Goal: Transaction & Acquisition: Purchase product/service

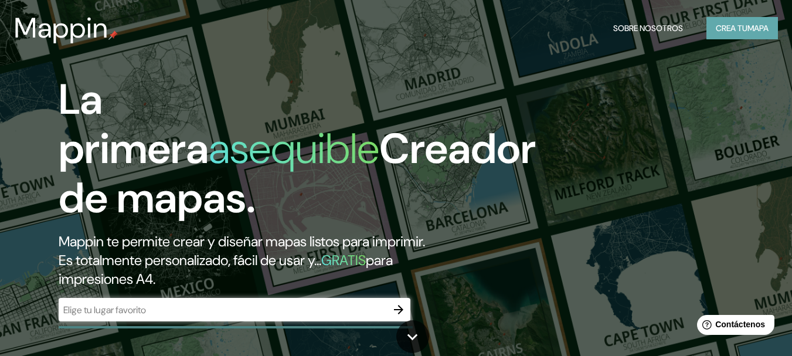
click at [735, 24] on font "Crea tu" at bounding box center [732, 28] width 32 height 11
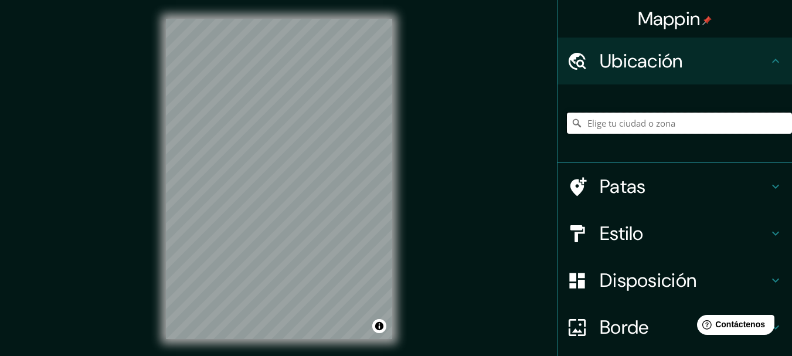
click at [614, 122] on input "Elige tu ciudad o zona" at bounding box center [679, 123] width 225 height 21
paste input "F3MQ+[STREET_ADDRESS] John F. [STREET_ADDRESS][PERSON_NAME][DATE]"
drag, startPoint x: 642, startPoint y: 221, endPoint x: 463, endPoint y: 302, distance: 196.2
click at [463, 302] on div "Mappin Ubicación F3MQ+653, Av. [PERSON_NAME], [PERSON_NAME][DATE] 10413 Patas E…" at bounding box center [396, 188] width 792 height 376
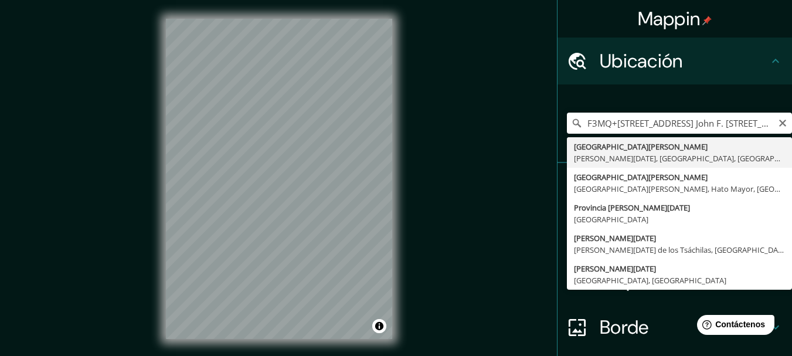
type input "[GEOGRAPHIC_DATA][PERSON_NAME][GEOGRAPHIC_DATA], [PERSON_NAME][DATE], [GEOGRAPH…"
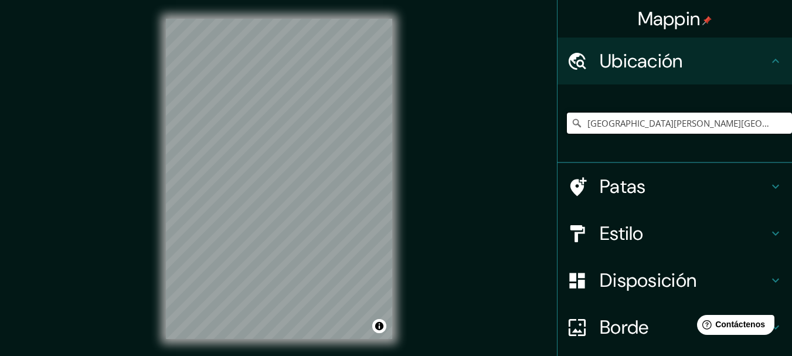
scroll to position [59, 0]
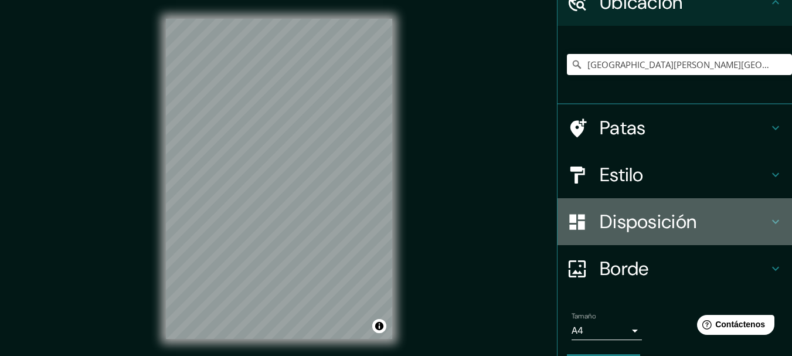
click at [685, 222] on font "Disposición" at bounding box center [648, 221] width 97 height 25
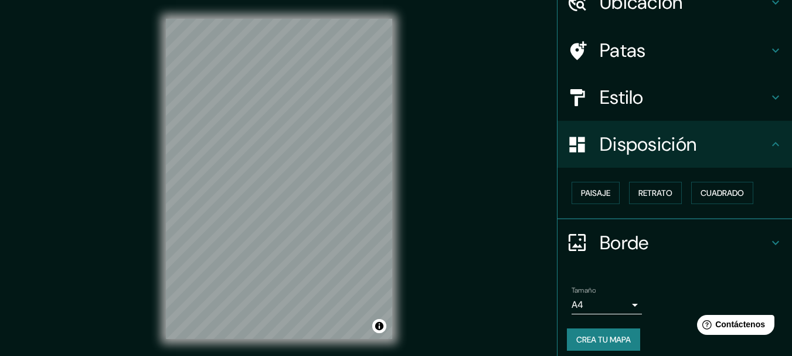
click at [668, 94] on h4 "Estilo" at bounding box center [684, 97] width 169 height 23
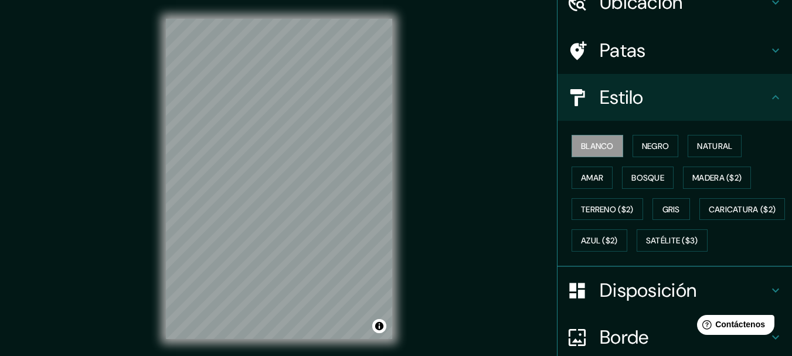
scroll to position [21, 0]
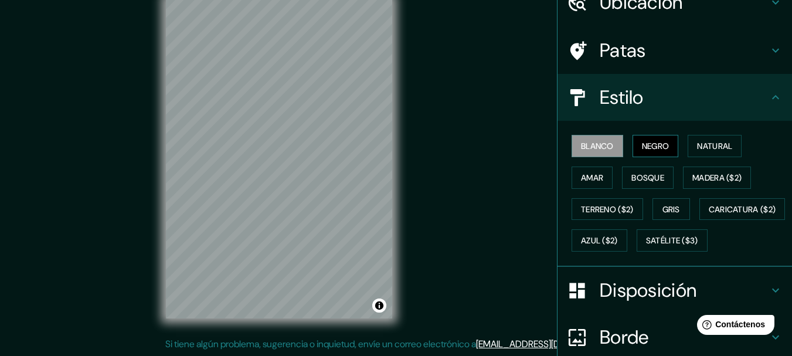
click at [647, 141] on font "Negro" at bounding box center [656, 146] width 28 height 11
click at [697, 144] on font "Natural" at bounding box center [714, 146] width 35 height 11
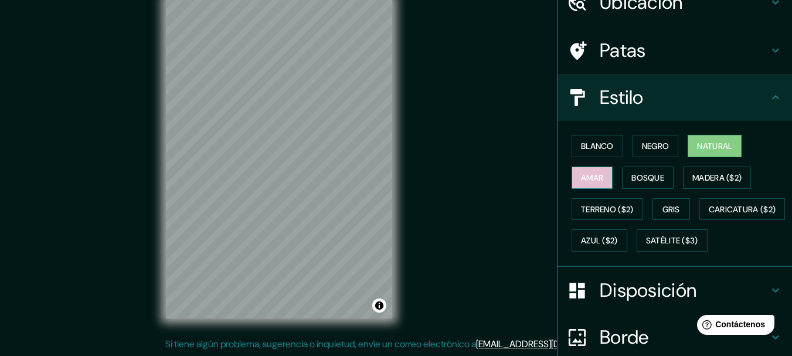
click at [589, 174] on font "Amar" at bounding box center [592, 177] width 22 height 11
click at [697, 147] on font "Natural" at bounding box center [714, 146] width 35 height 11
click at [659, 176] on button "Bosque" at bounding box center [648, 177] width 52 height 22
click at [586, 178] on font "Amar" at bounding box center [592, 177] width 22 height 11
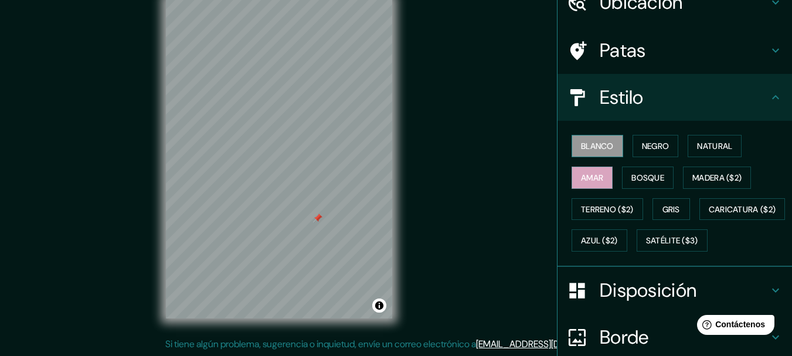
click at [591, 144] on font "Blanco" at bounding box center [597, 146] width 33 height 11
click at [643, 144] on font "Negro" at bounding box center [656, 146] width 28 height 11
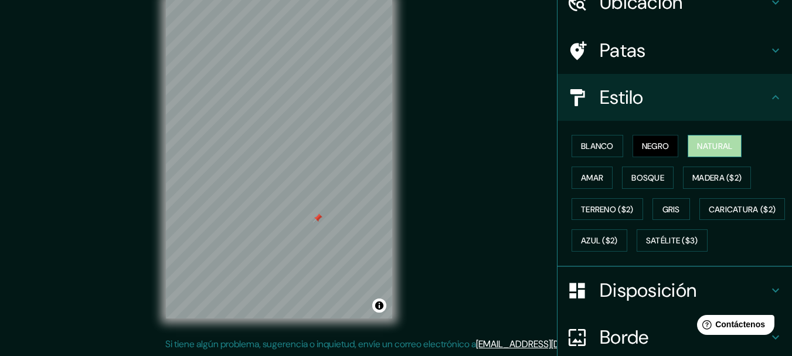
click at [687, 139] on button "Natural" at bounding box center [714, 146] width 54 height 22
drag, startPoint x: 305, startPoint y: 205, endPoint x: 299, endPoint y: 192, distance: 13.6
click at [299, 192] on div at bounding box center [299, 193] width 9 height 9
click at [299, 193] on div at bounding box center [299, 193] width 9 height 9
click at [307, 185] on div at bounding box center [303, 182] width 9 height 9
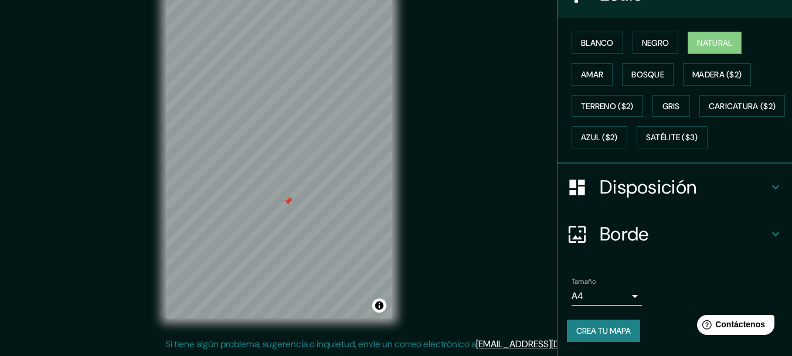
click at [637, 220] on div "Borde" at bounding box center [674, 233] width 234 height 47
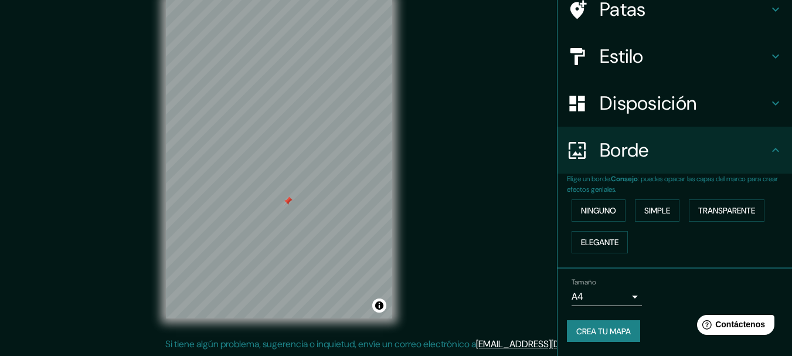
scroll to position [0, 0]
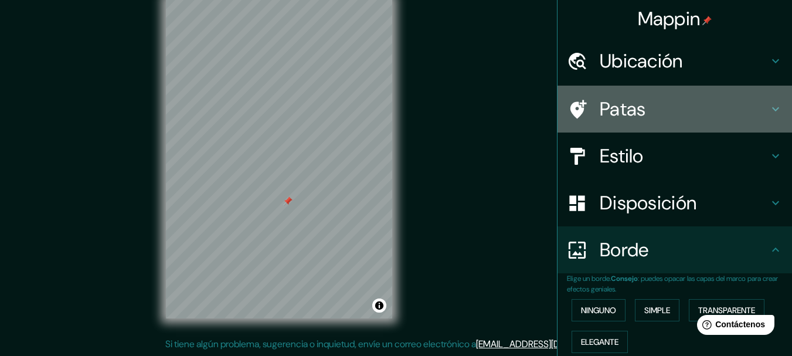
click at [682, 111] on h4 "Patas" at bounding box center [684, 108] width 169 height 23
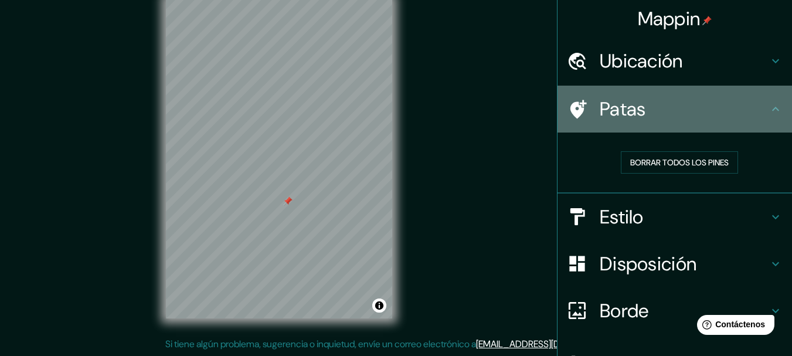
click at [682, 111] on h4 "Patas" at bounding box center [684, 108] width 169 height 23
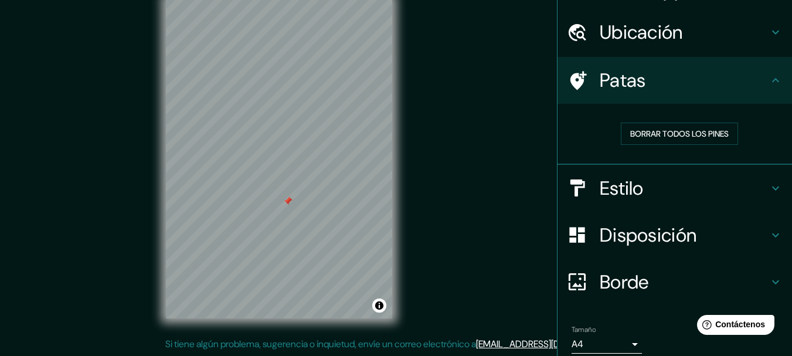
scroll to position [76, 0]
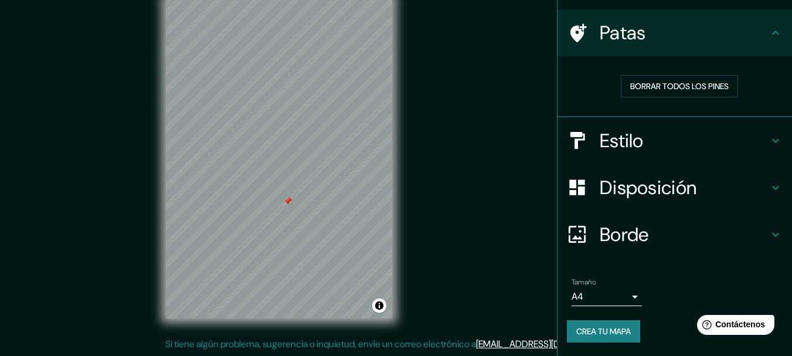
click at [623, 299] on body "Mappin Ubicación [GEOGRAPHIC_DATA][PERSON_NAME], [PERSON_NAME][DATE], [GEOGRAPH…" at bounding box center [396, 157] width 792 height 356
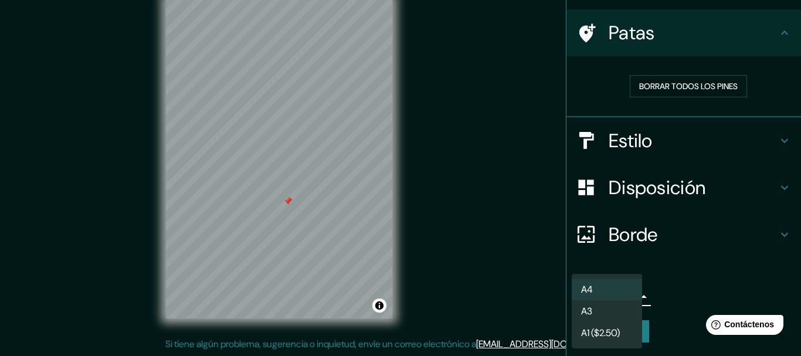
click at [675, 286] on div at bounding box center [400, 178] width 801 height 356
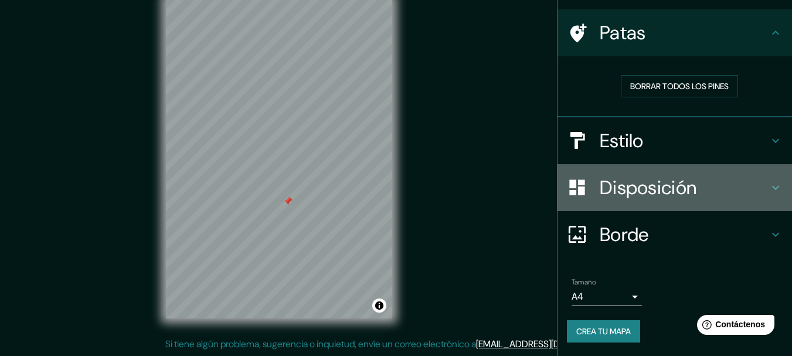
click at [682, 199] on font "Disposición" at bounding box center [648, 187] width 97 height 25
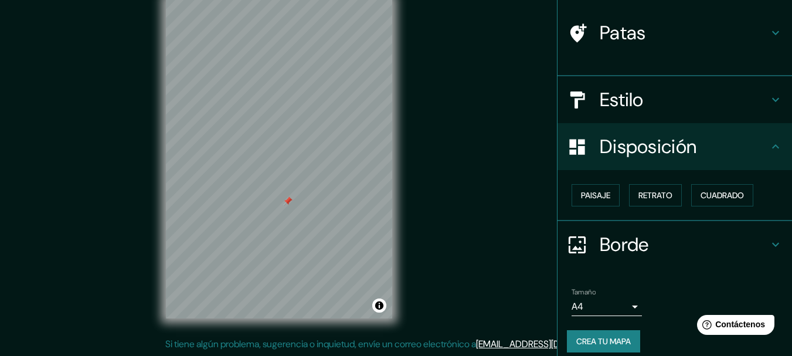
scroll to position [67, 0]
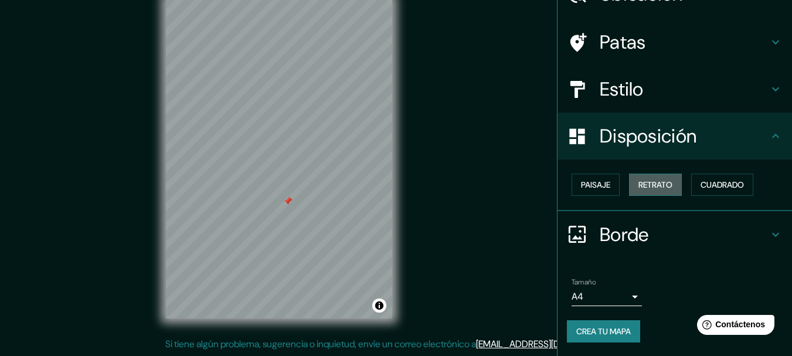
click at [641, 182] on font "Retrato" at bounding box center [655, 184] width 34 height 11
click at [651, 186] on font "Retrato" at bounding box center [655, 184] width 34 height 11
click at [610, 186] on button "Paisaje" at bounding box center [595, 184] width 48 height 22
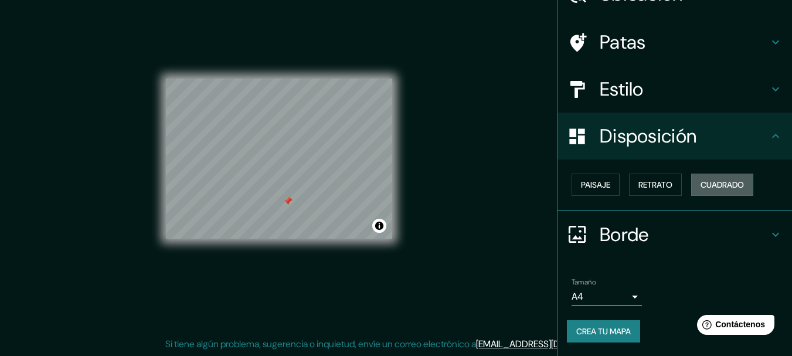
click at [704, 186] on font "Cuadrado" at bounding box center [721, 184] width 43 height 11
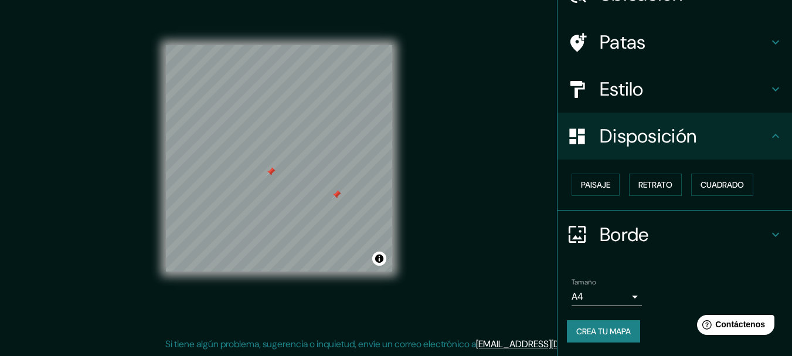
click at [338, 195] on div at bounding box center [336, 194] width 9 height 9
click at [592, 187] on font "Paisaje" at bounding box center [595, 184] width 29 height 11
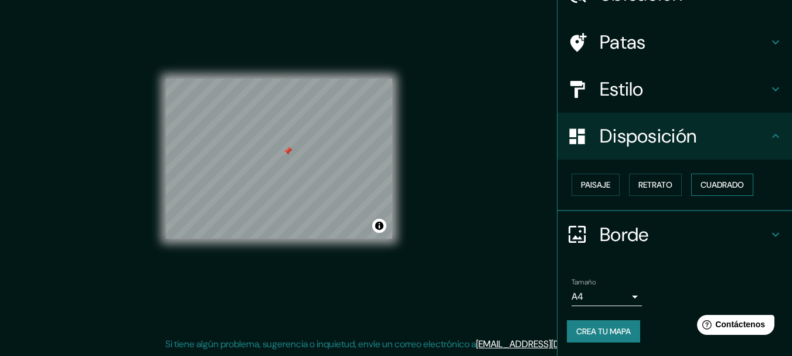
click at [714, 183] on font "Cuadrado" at bounding box center [721, 184] width 43 height 11
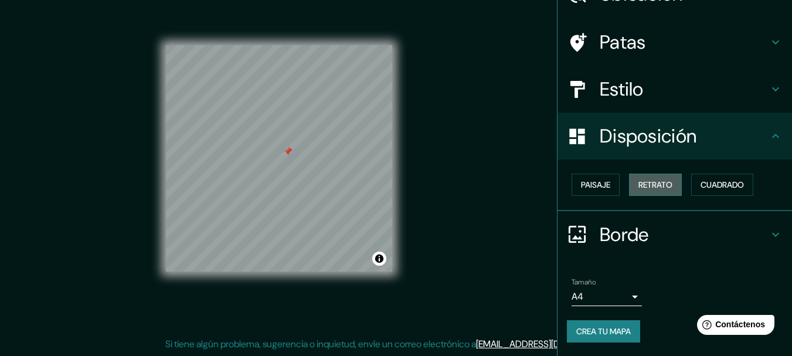
click at [638, 182] on font "Retrato" at bounding box center [655, 184] width 34 height 11
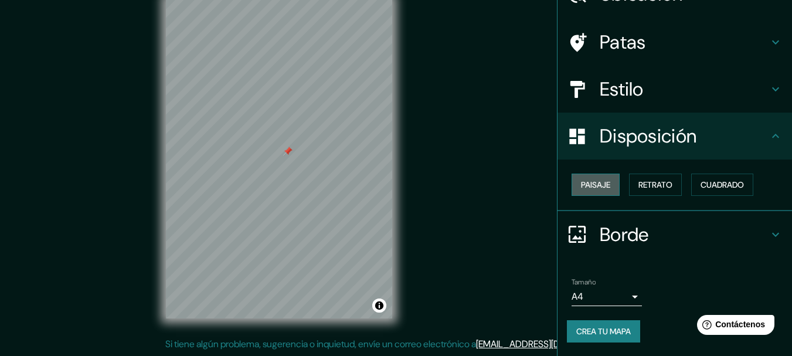
click at [591, 181] on font "Paisaje" at bounding box center [595, 184] width 29 height 11
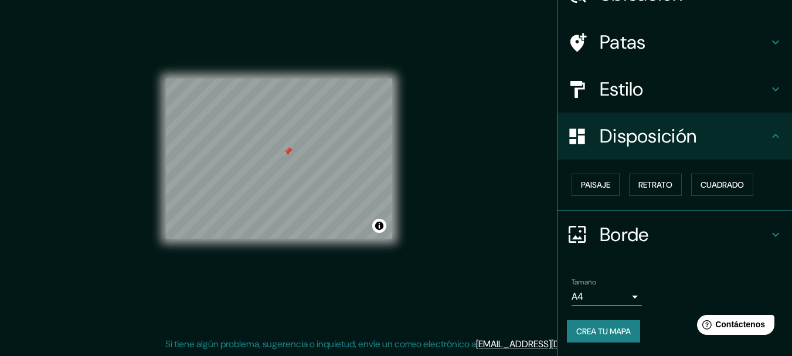
click at [619, 179] on div "Paisaje Retrato Cuadrado" at bounding box center [679, 185] width 225 height 32
click at [638, 183] on font "Retrato" at bounding box center [655, 184] width 34 height 11
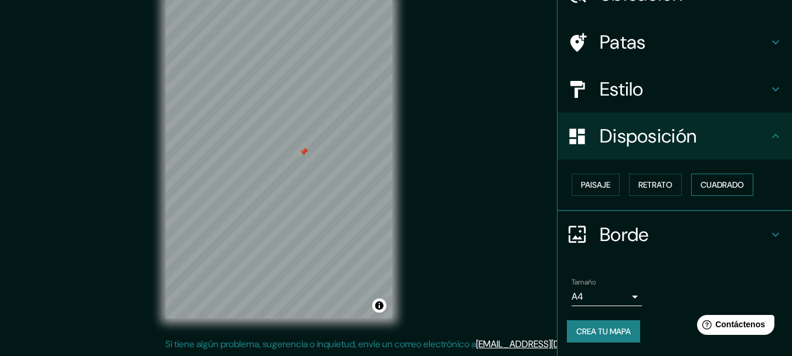
click at [700, 184] on font "Cuadrado" at bounding box center [721, 184] width 43 height 11
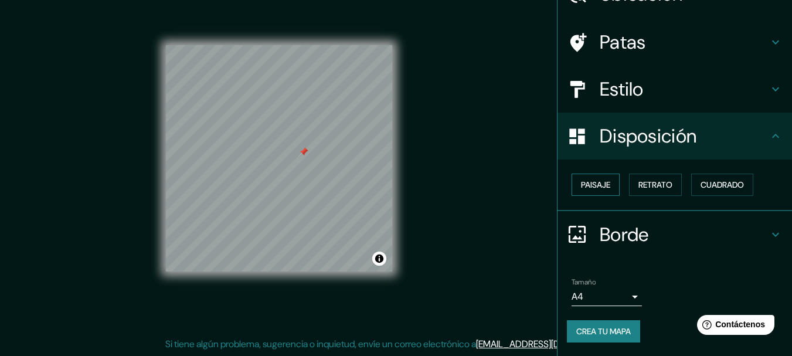
click at [571, 182] on button "Paisaje" at bounding box center [595, 184] width 48 height 22
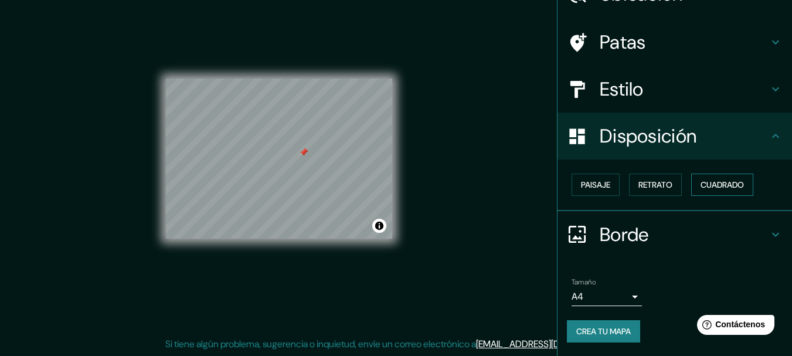
click at [724, 185] on font "Cuadrado" at bounding box center [721, 184] width 43 height 11
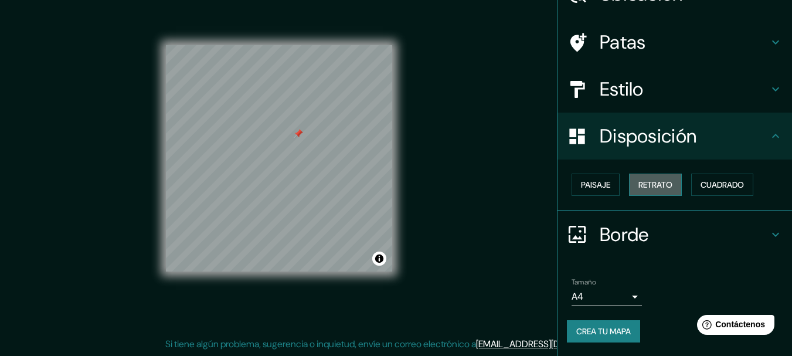
click at [658, 188] on font "Retrato" at bounding box center [655, 184] width 34 height 11
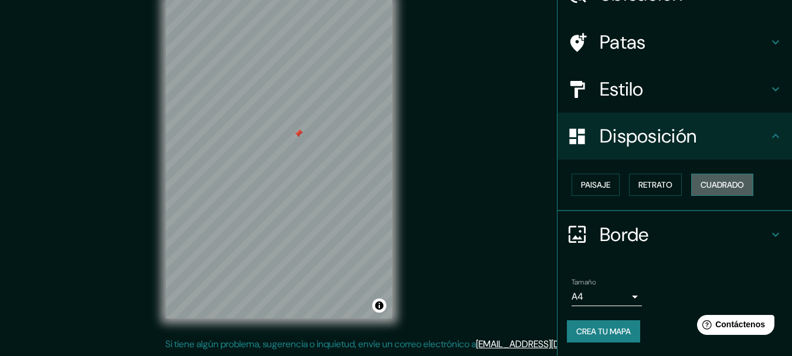
click at [703, 181] on font "Cuadrado" at bounding box center [721, 184] width 43 height 11
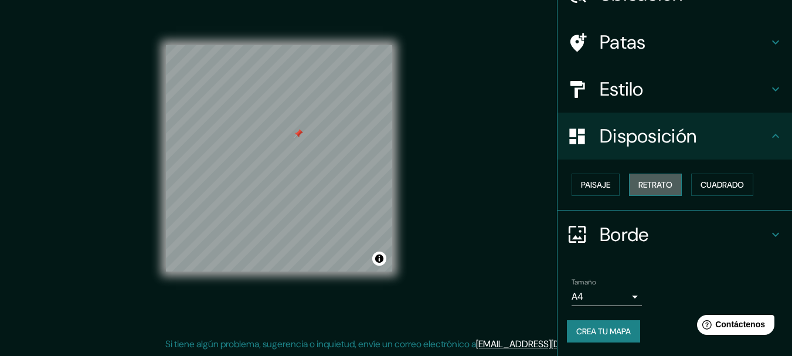
click at [631, 185] on button "Retrato" at bounding box center [655, 184] width 53 height 22
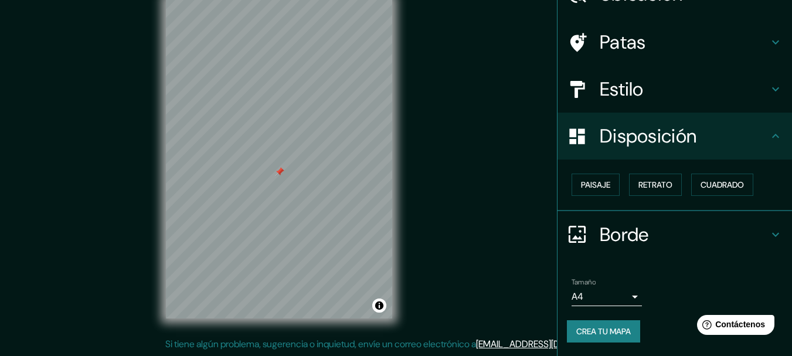
click at [626, 339] on button "Crea tu mapa" at bounding box center [603, 331] width 73 height 22
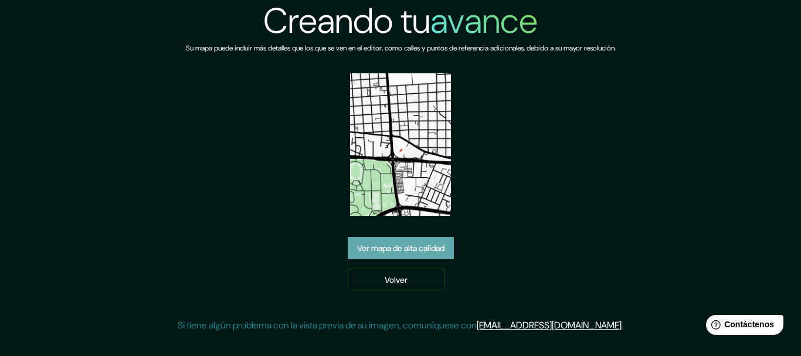
click at [421, 254] on font "Ver mapa de alta calidad" at bounding box center [400, 247] width 87 height 15
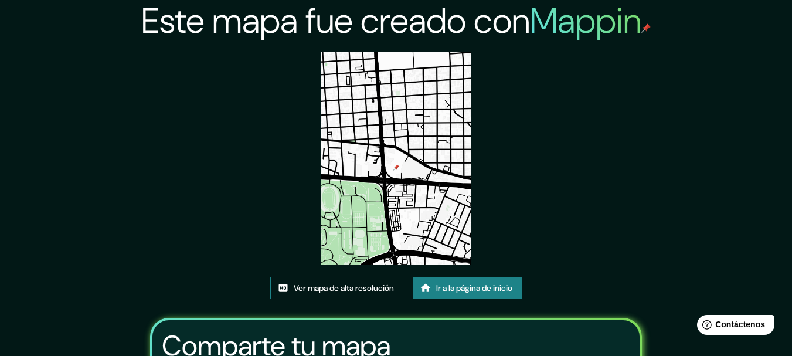
click at [372, 285] on font "Ver mapa de alta resolución" at bounding box center [344, 287] width 100 height 11
